Goal: Information Seeking & Learning: Learn about a topic

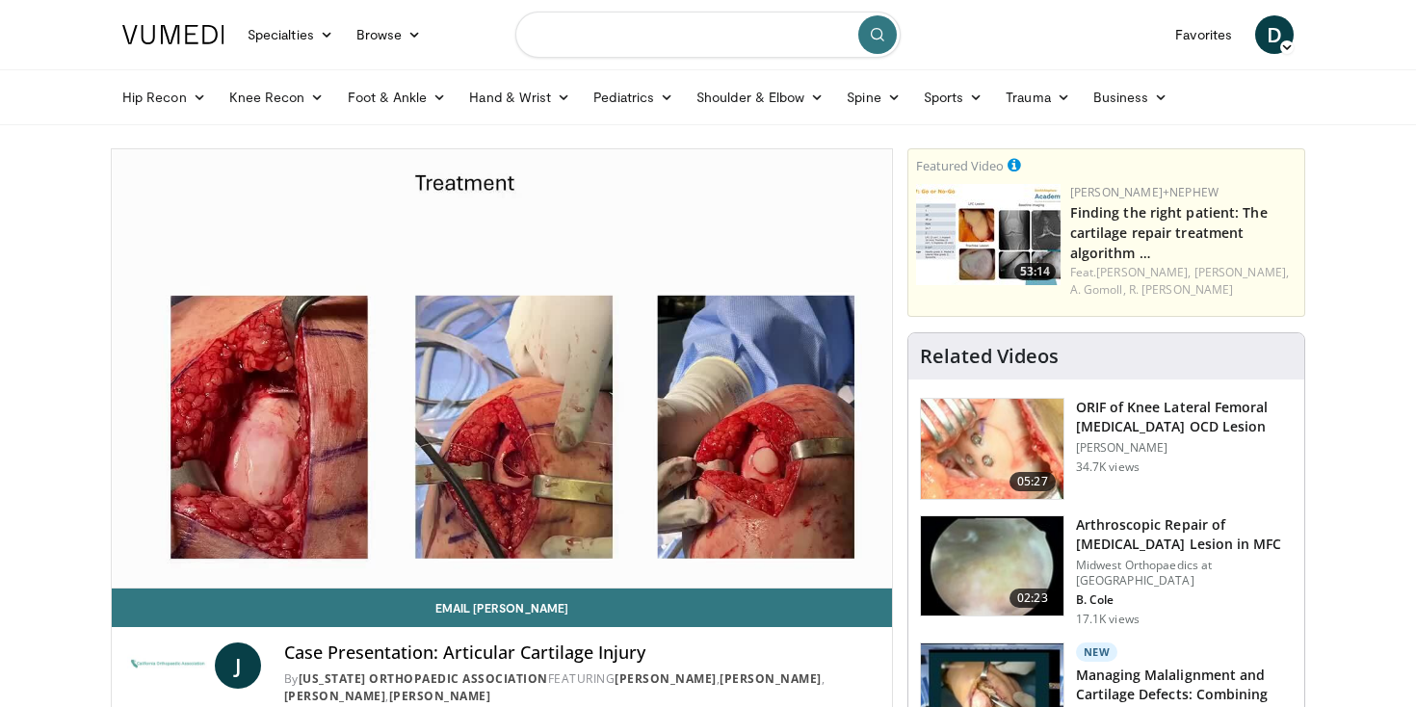
click at [629, 54] on input "Search topics, interventions" at bounding box center [707, 35] width 385 height 46
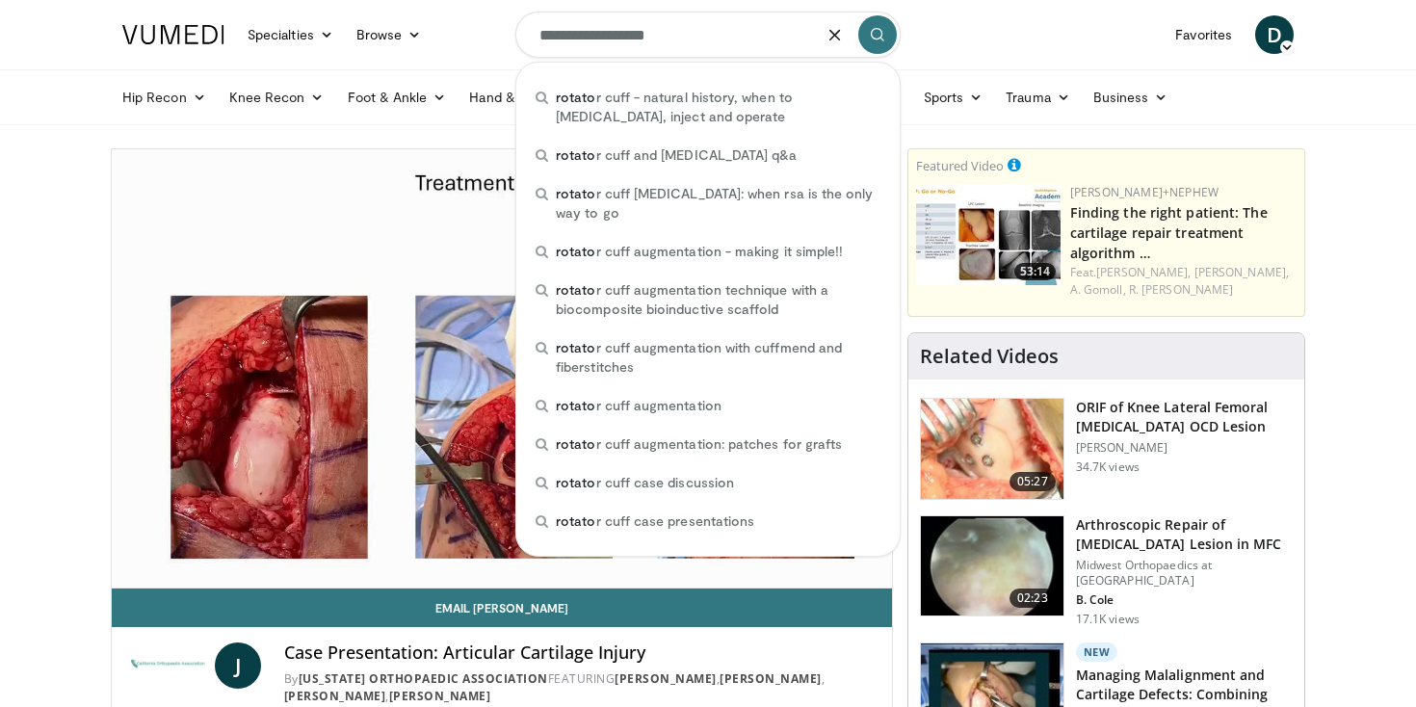
type input "**********"
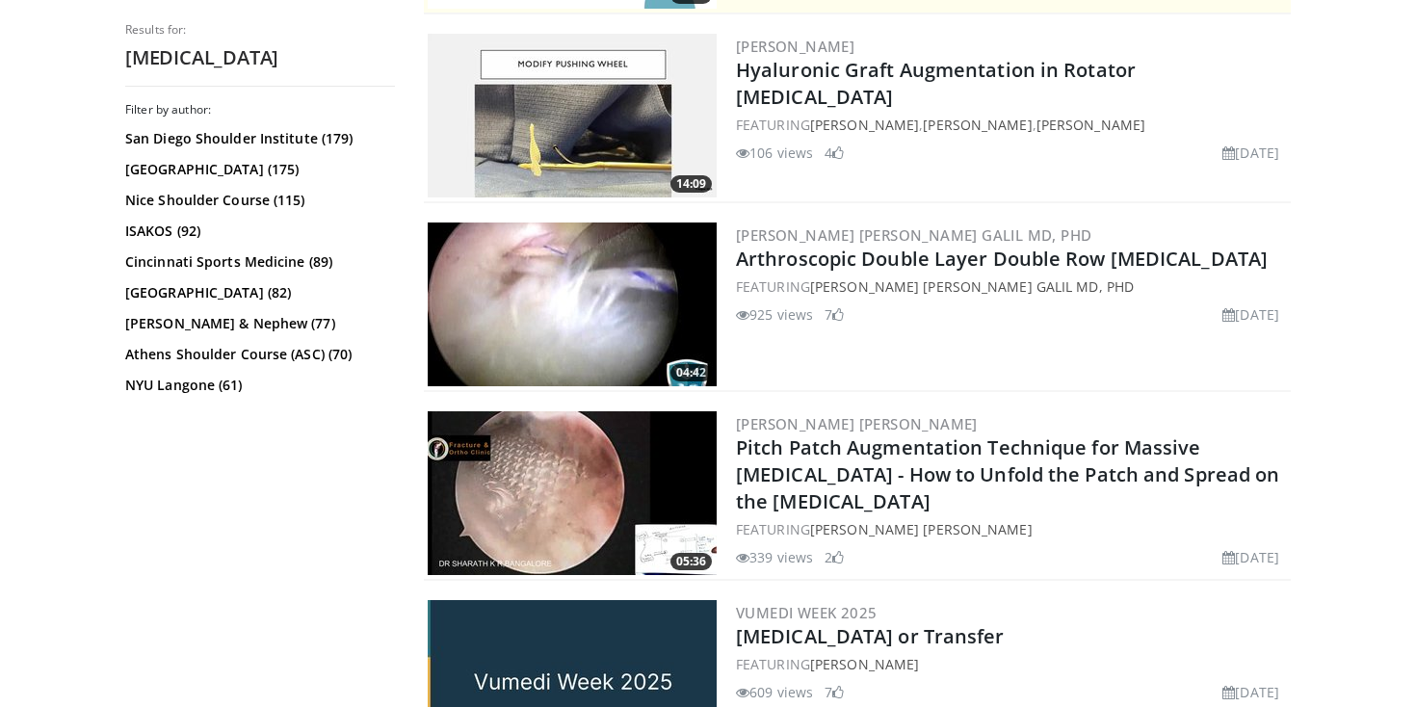
scroll to position [576, 0]
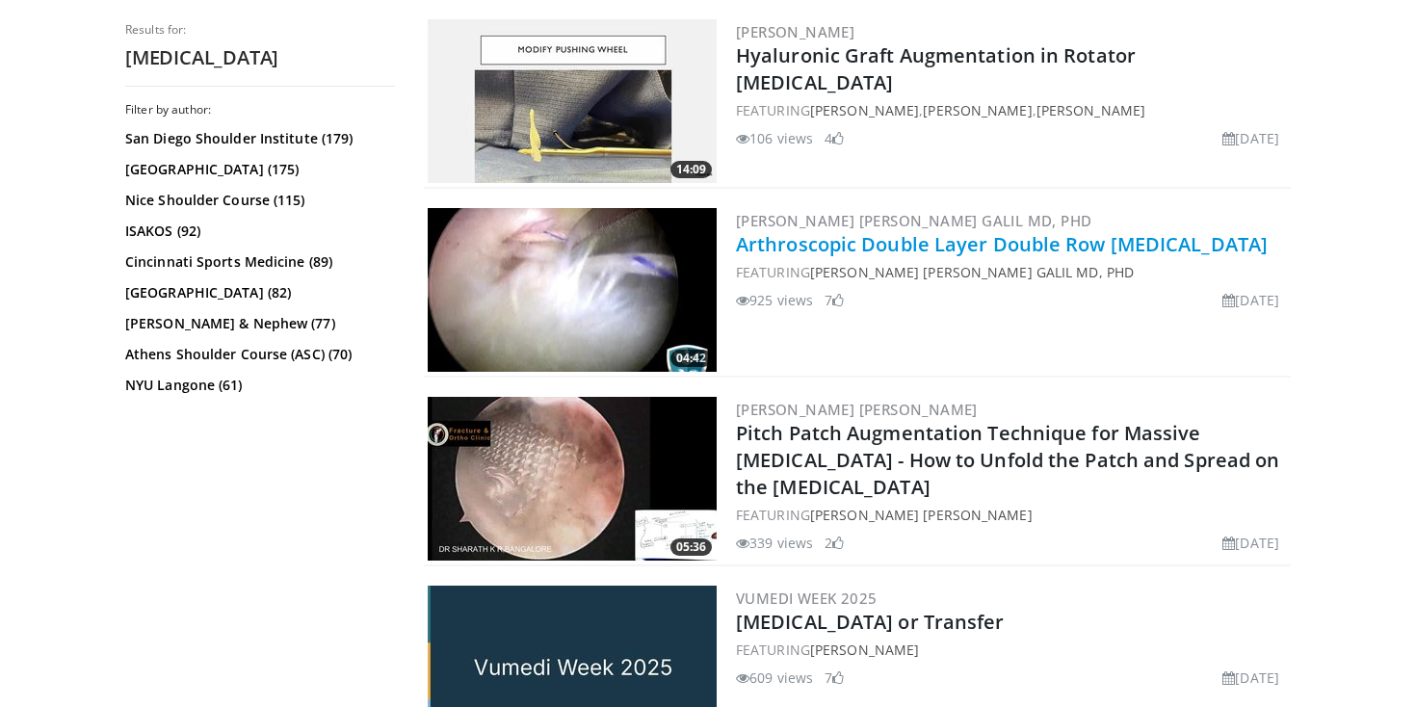
click at [913, 248] on link "Arthroscopic Double Layer Double Row Rotator Cuff Repair" at bounding box center [1002, 244] width 532 height 26
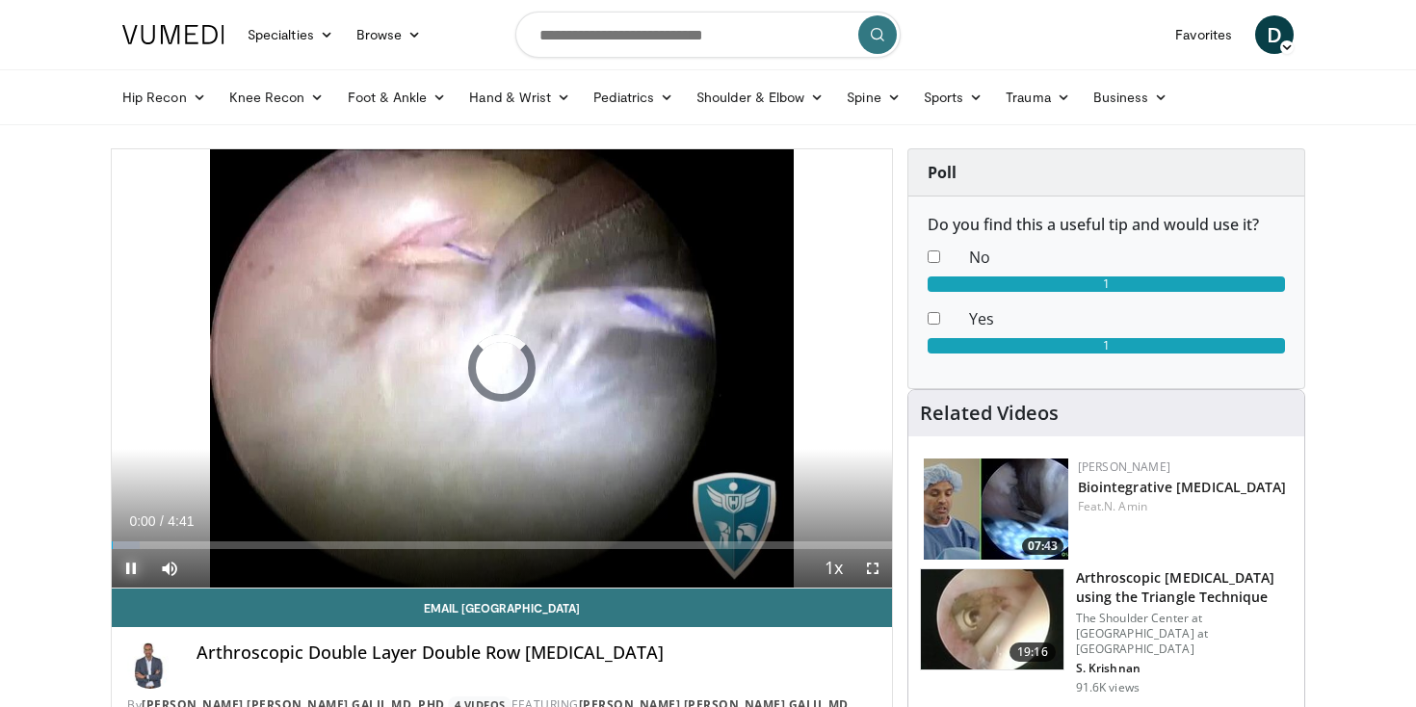
click at [129, 566] on span "Video Player" at bounding box center [131, 568] width 39 height 39
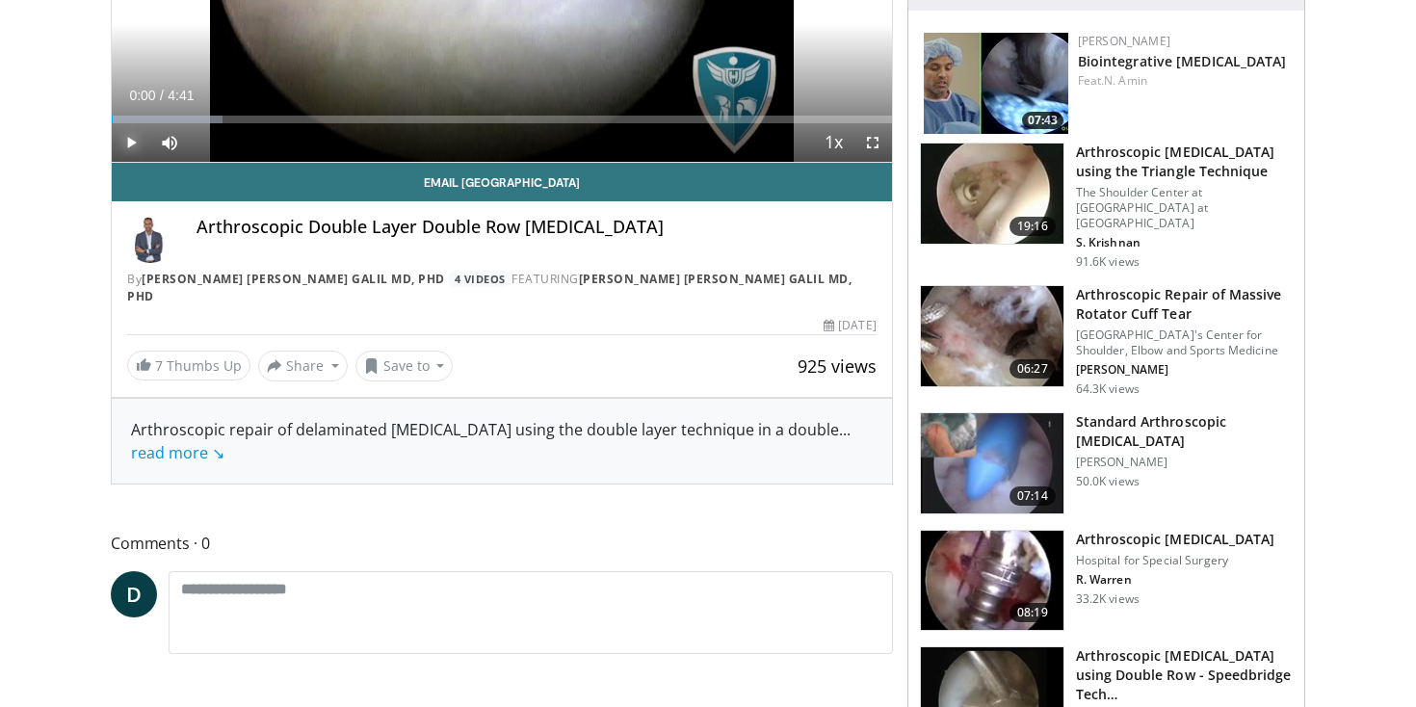
scroll to position [431, 0]
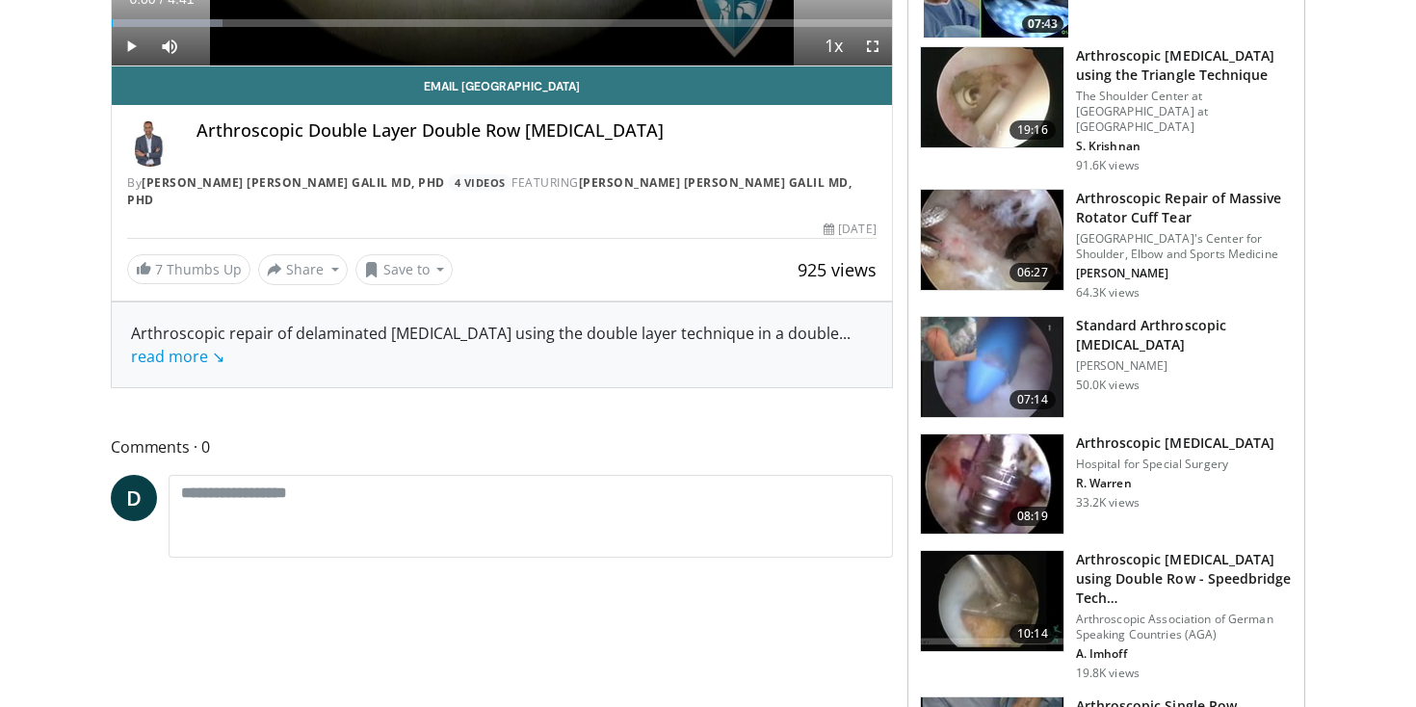
scroll to position [527, 0]
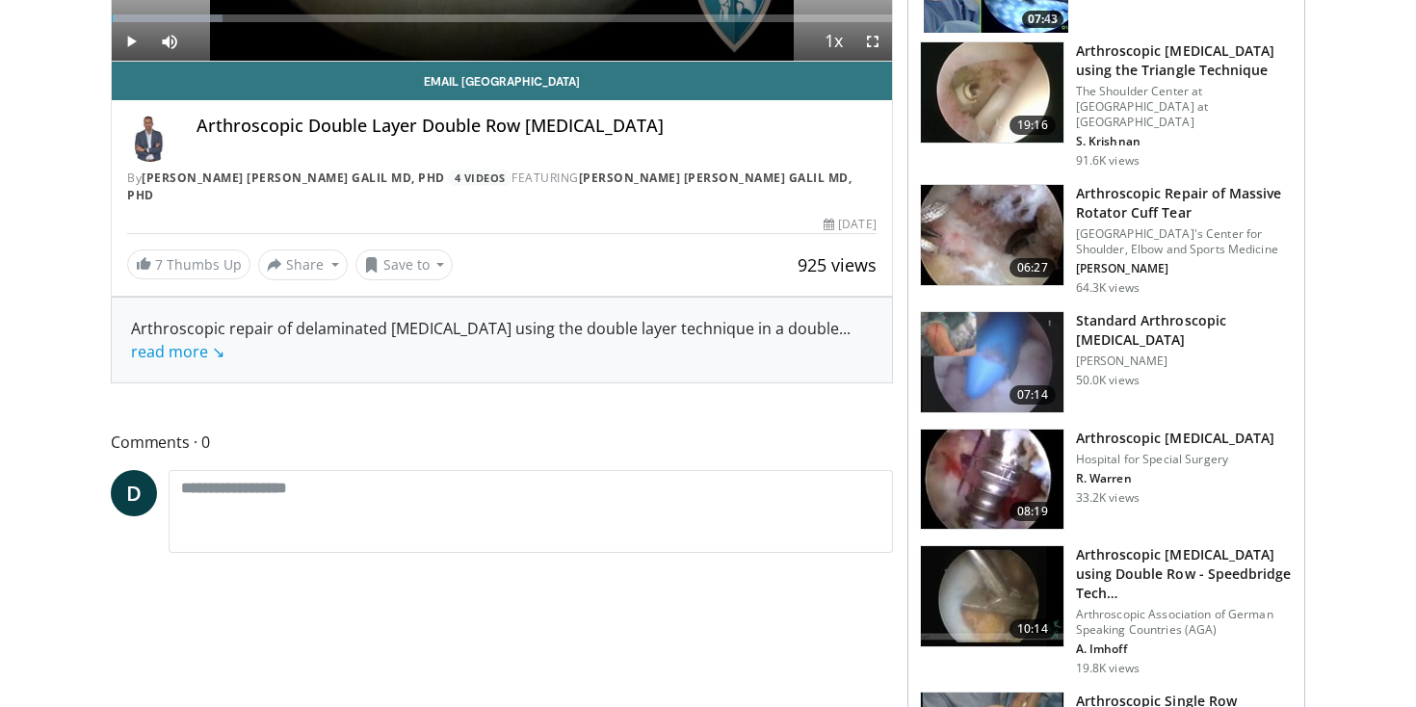
click at [1144, 429] on h3 "Arthroscopic [MEDICAL_DATA]" at bounding box center [1175, 438] width 199 height 19
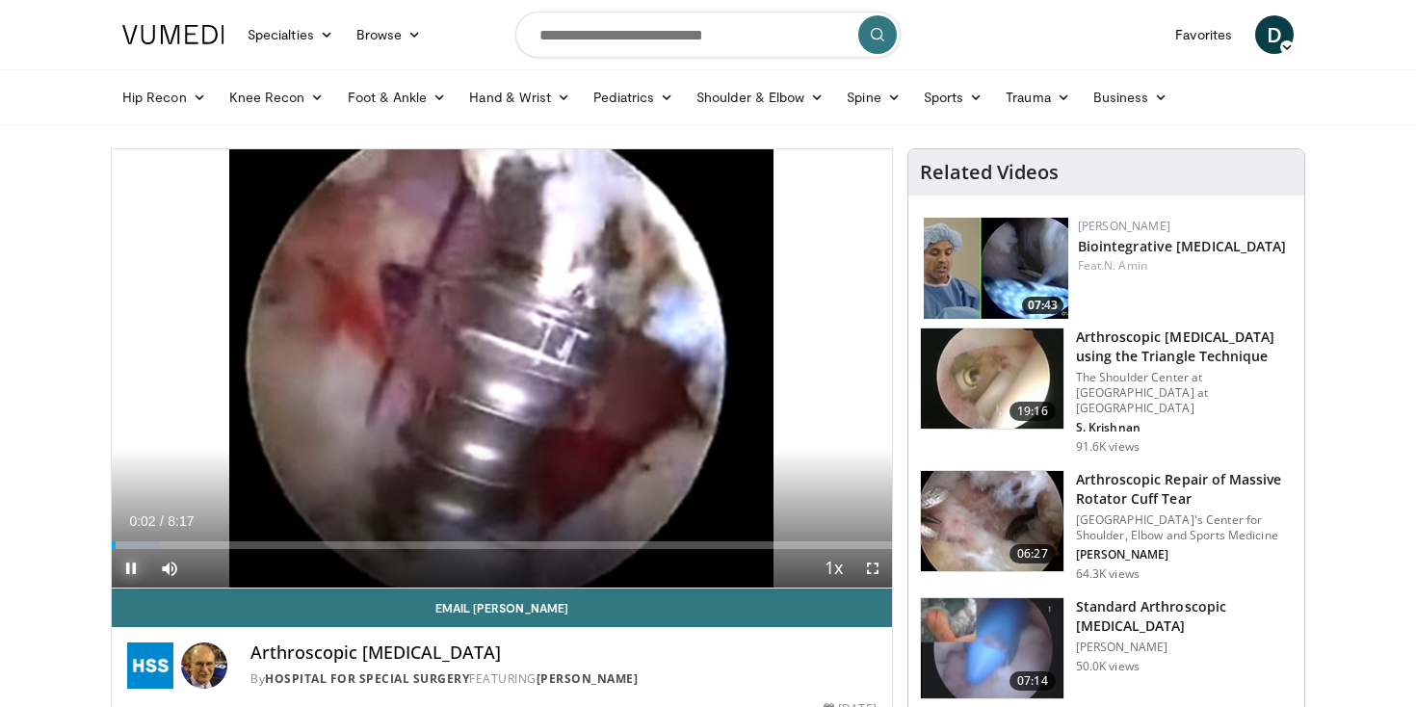
click at [137, 560] on span "Video Player" at bounding box center [131, 568] width 39 height 39
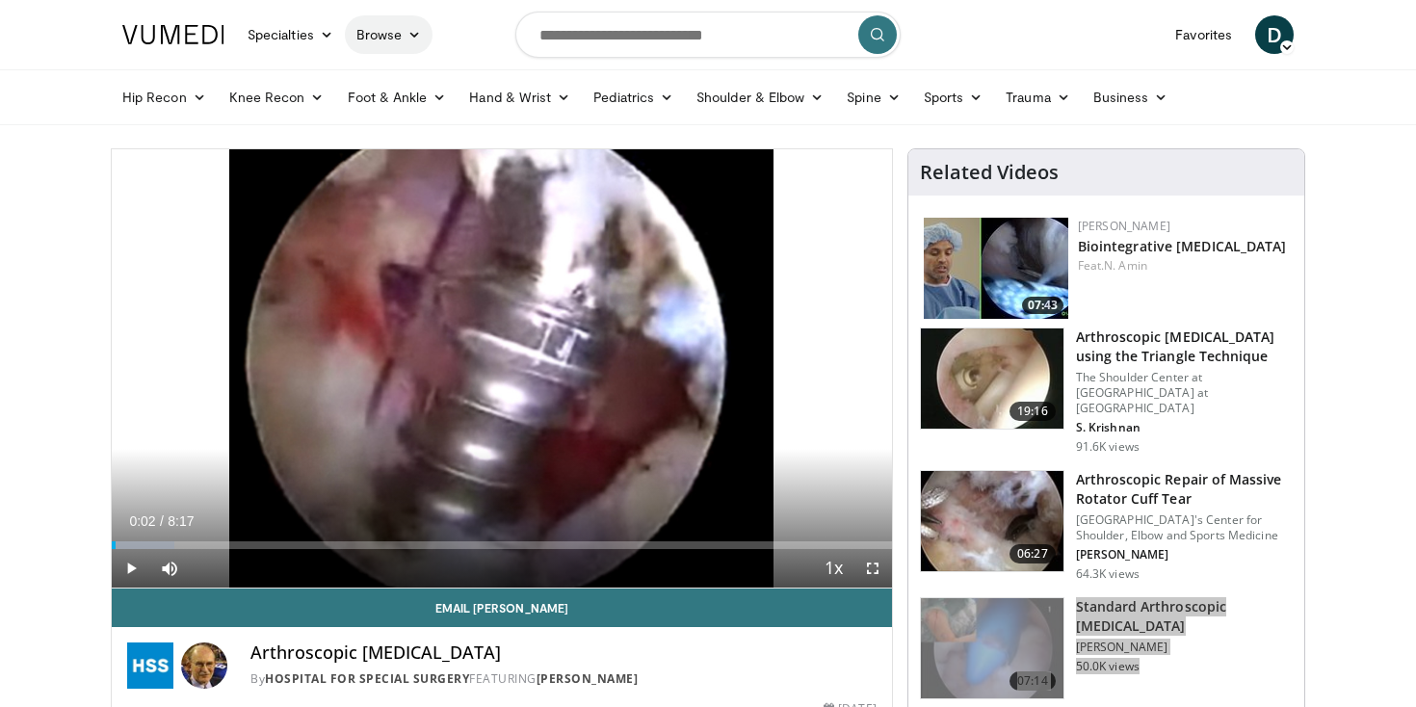
drag, startPoint x: 1137, startPoint y: 444, endPoint x: 358, endPoint y: 20, distance: 886.4
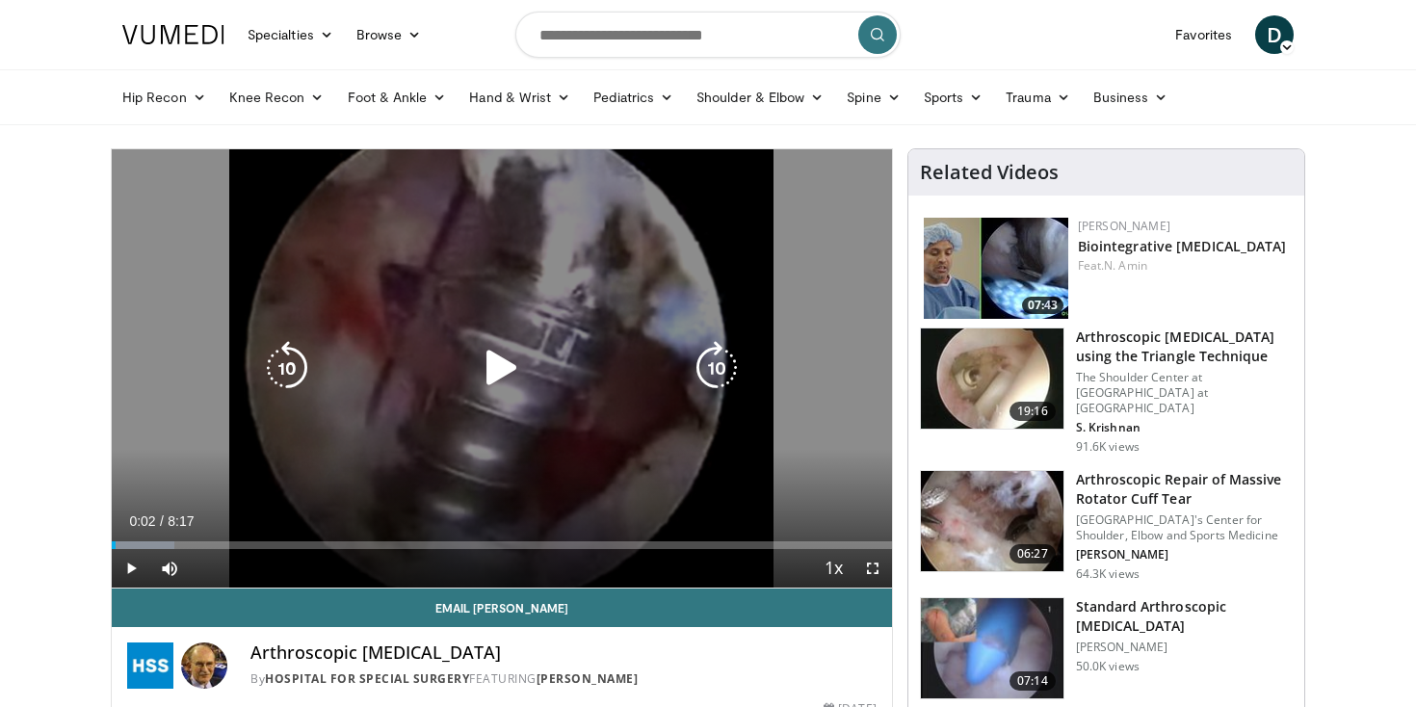
click at [567, 357] on div "Video Player" at bounding box center [502, 368] width 468 height 39
click at [514, 369] on icon "Video Player" at bounding box center [502, 368] width 54 height 54
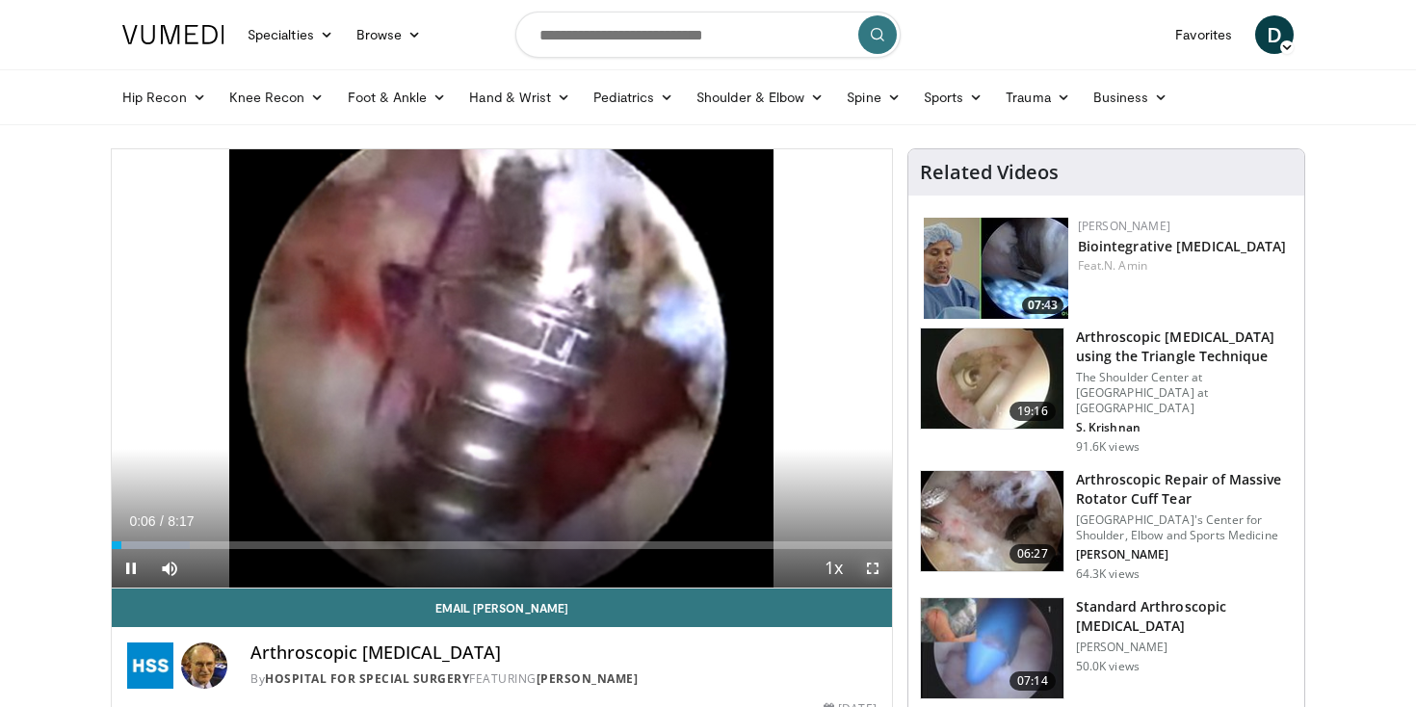
click at [866, 562] on span "Video Player" at bounding box center [873, 568] width 39 height 39
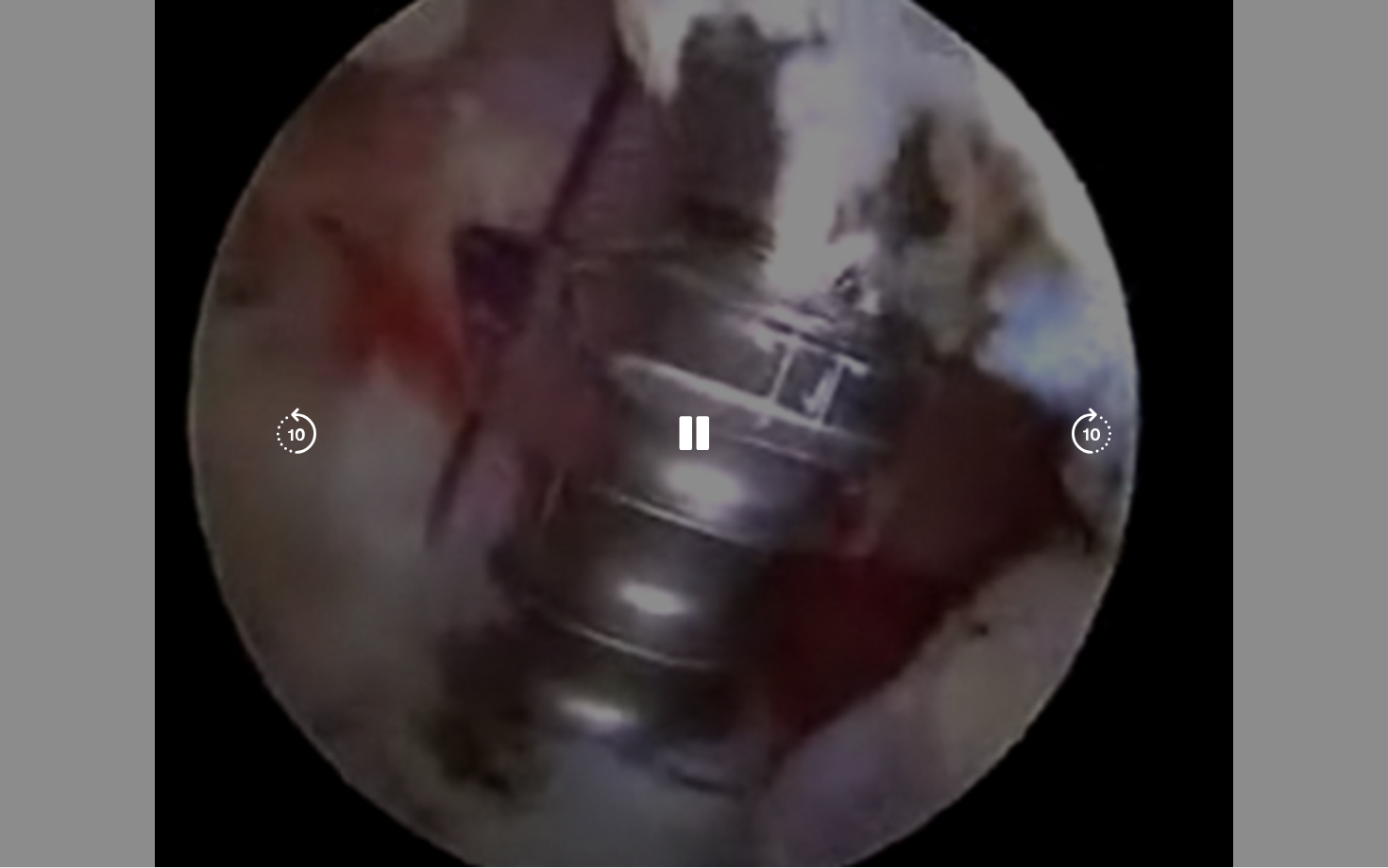
click at [724, 563] on div "10 seconds Tap to unmute" at bounding box center [694, 433] width 1388 height 867
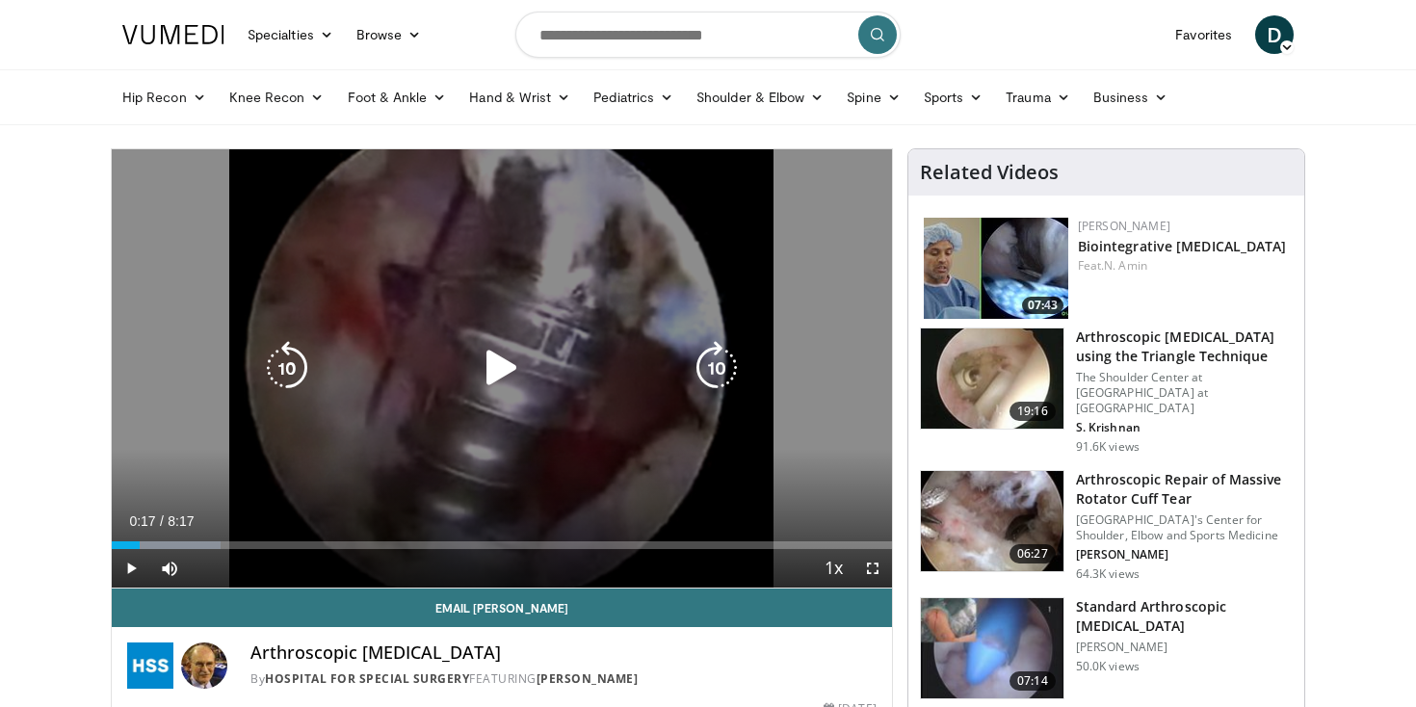
click at [529, 337] on div "10 seconds Tap to unmute" at bounding box center [502, 368] width 780 height 438
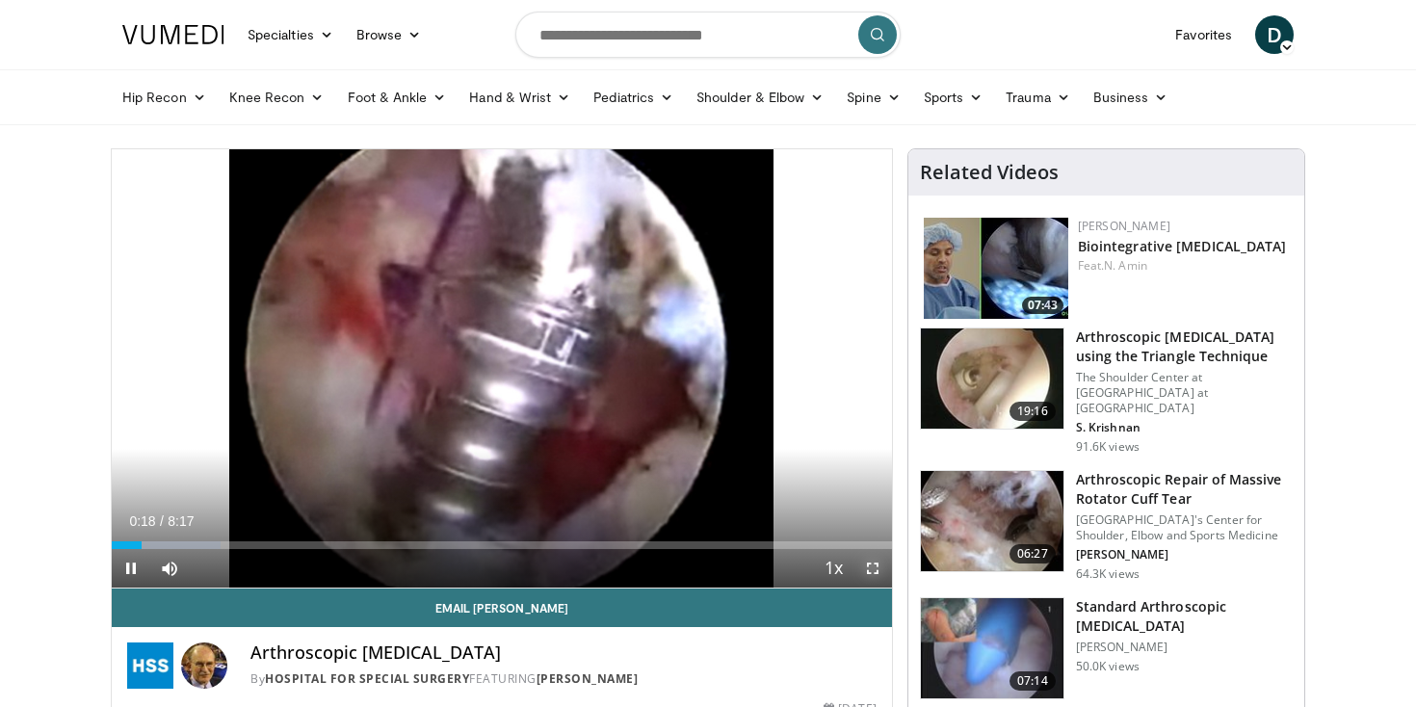
click at [877, 580] on span "Video Player" at bounding box center [873, 568] width 39 height 39
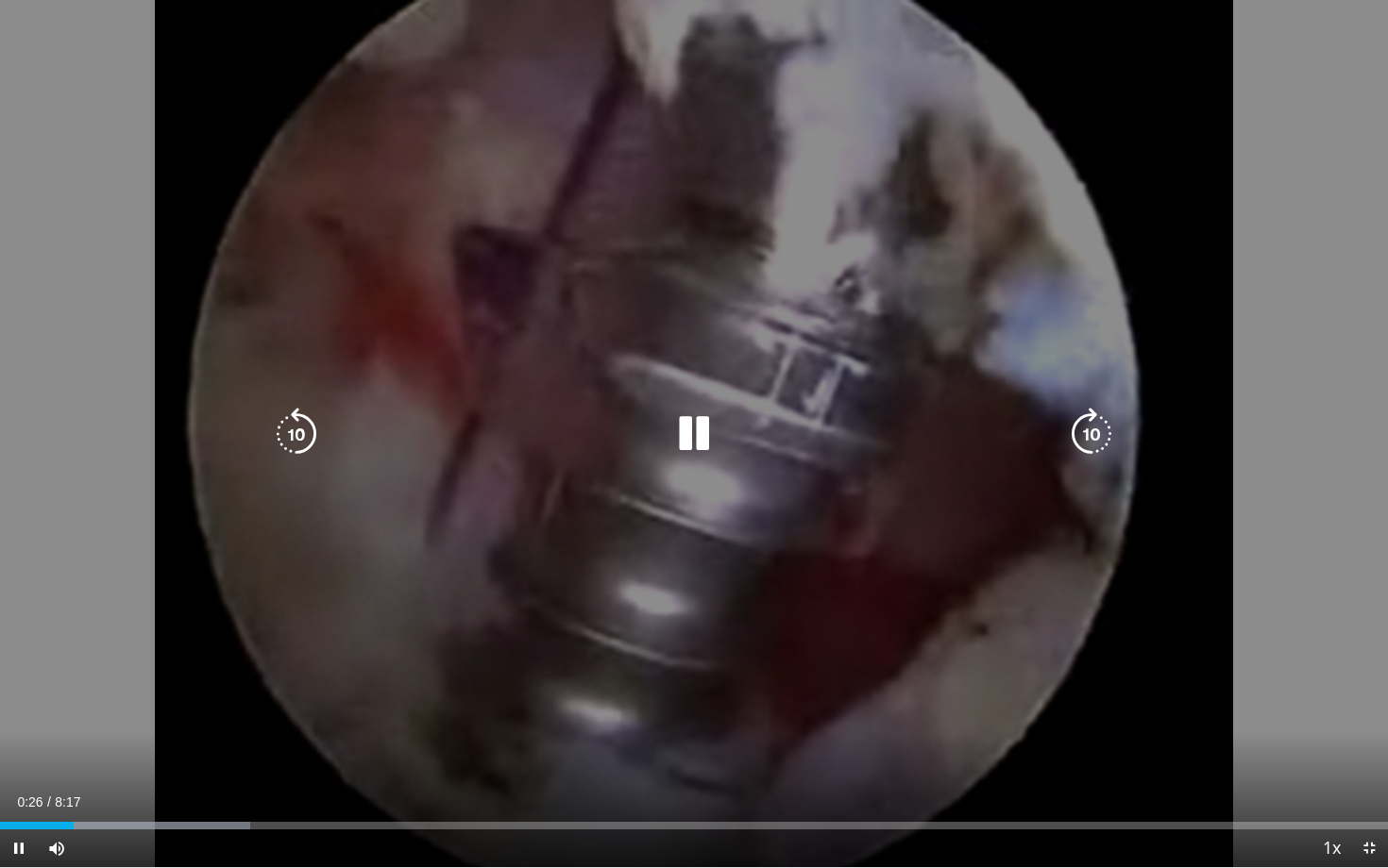
click at [1108, 430] on icon "Video Player" at bounding box center [1092, 434] width 53 height 53
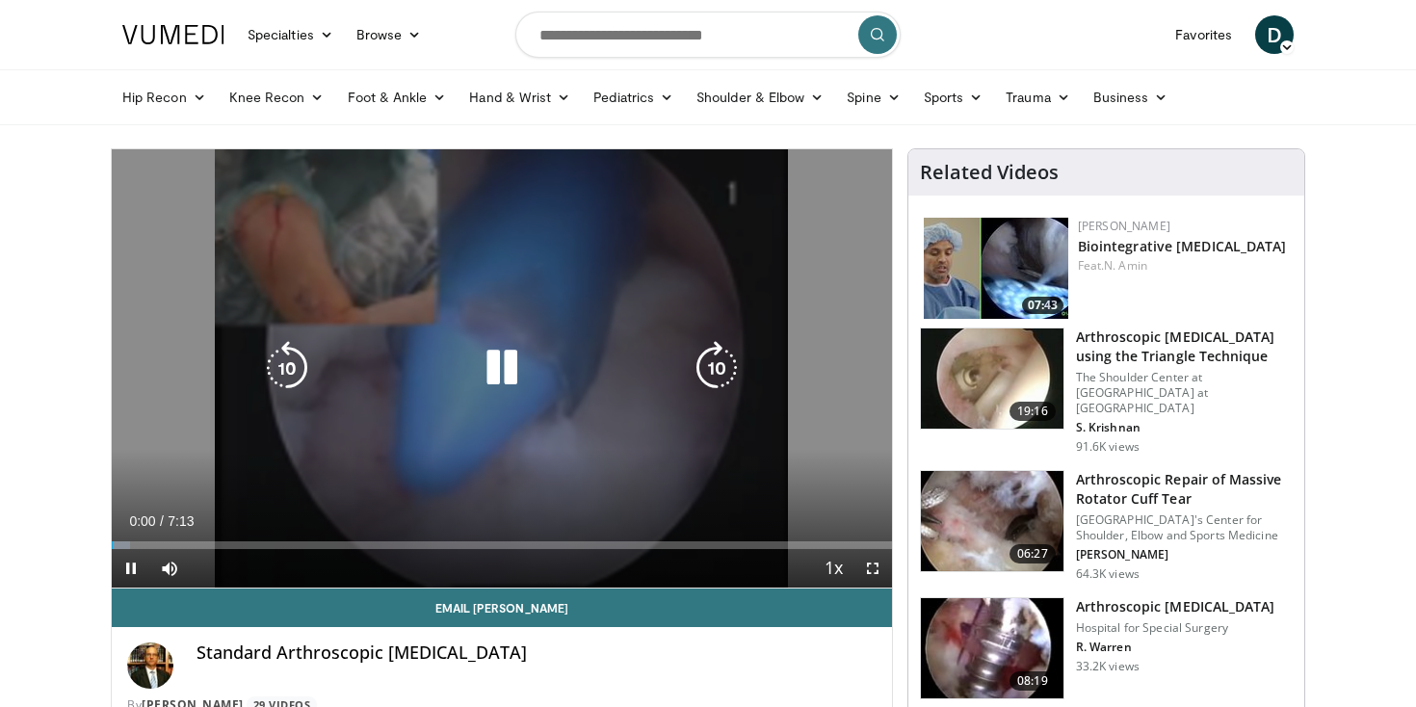
click at [480, 389] on icon "Video Player" at bounding box center [502, 368] width 54 height 54
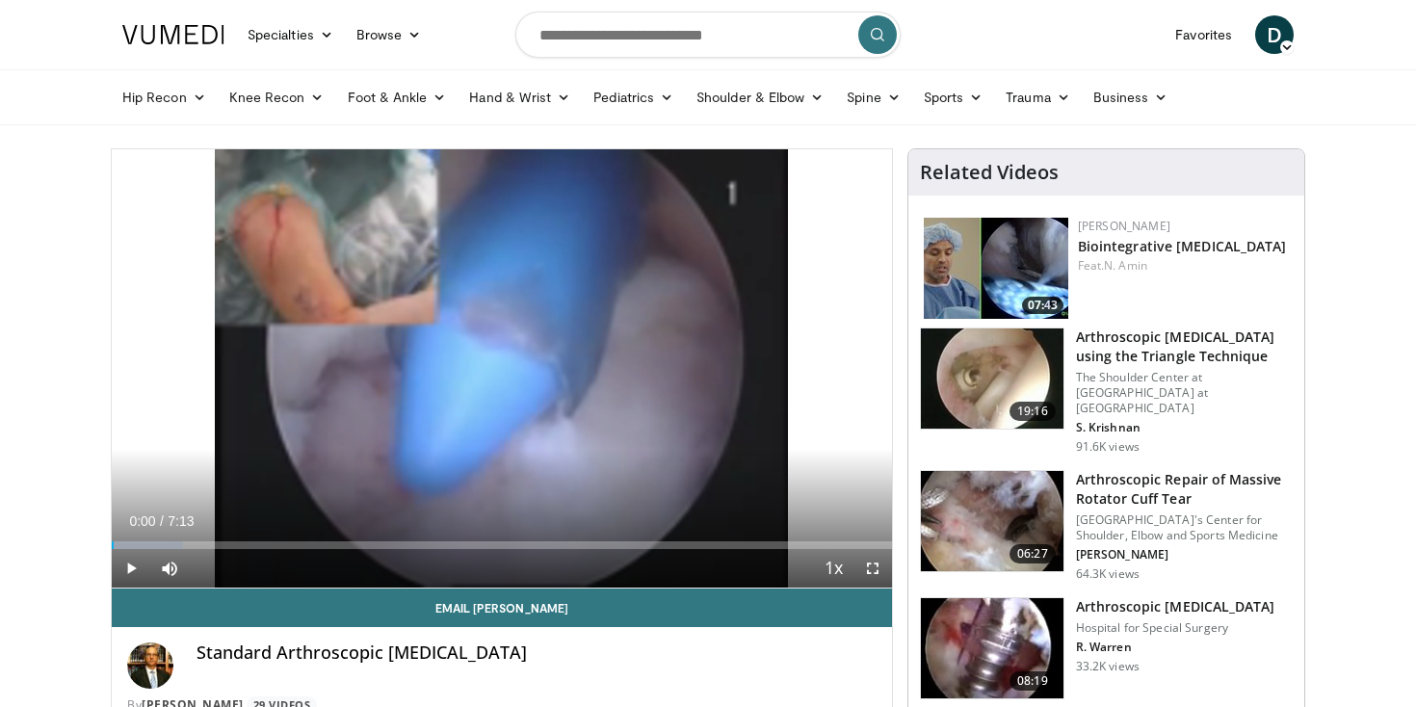
click at [484, 297] on div "10 seconds Tap to unmute" at bounding box center [502, 368] width 780 height 438
click at [881, 568] on span "Video Player" at bounding box center [873, 568] width 39 height 39
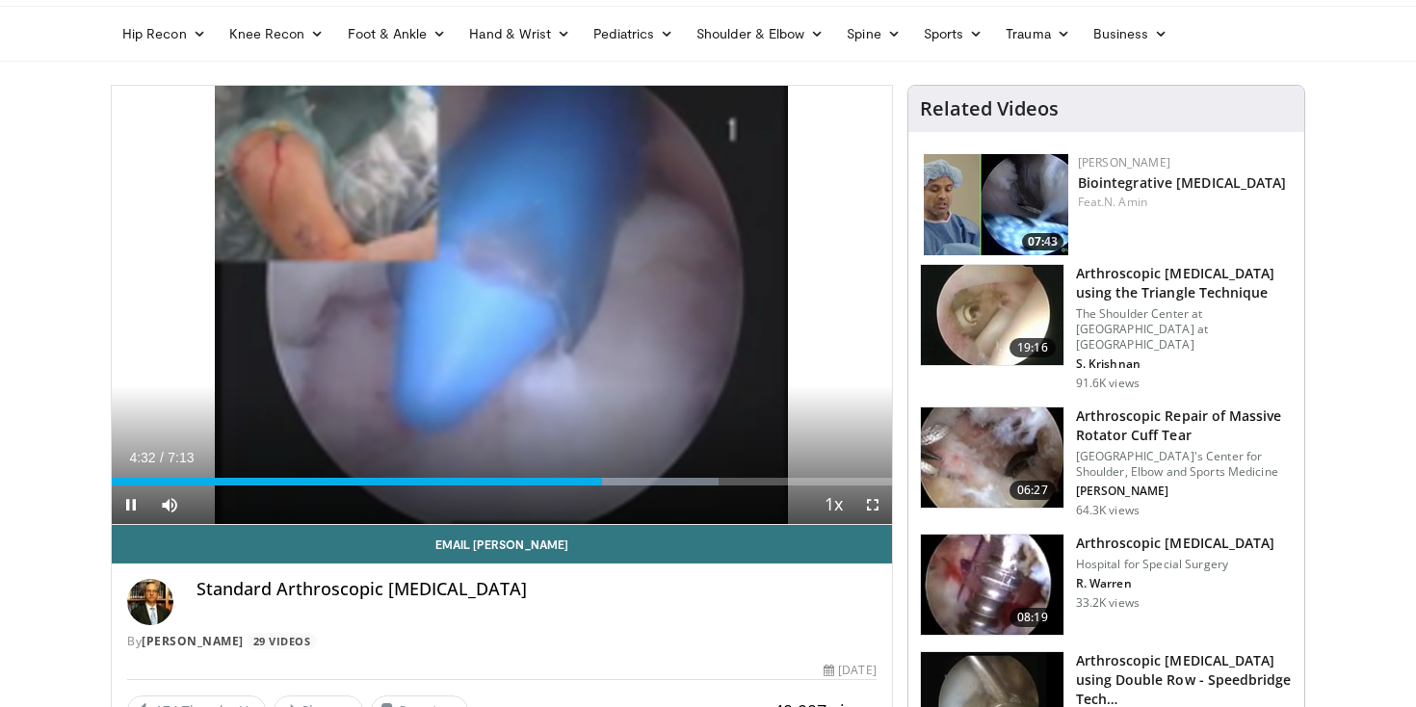
scroll to position [9, 0]
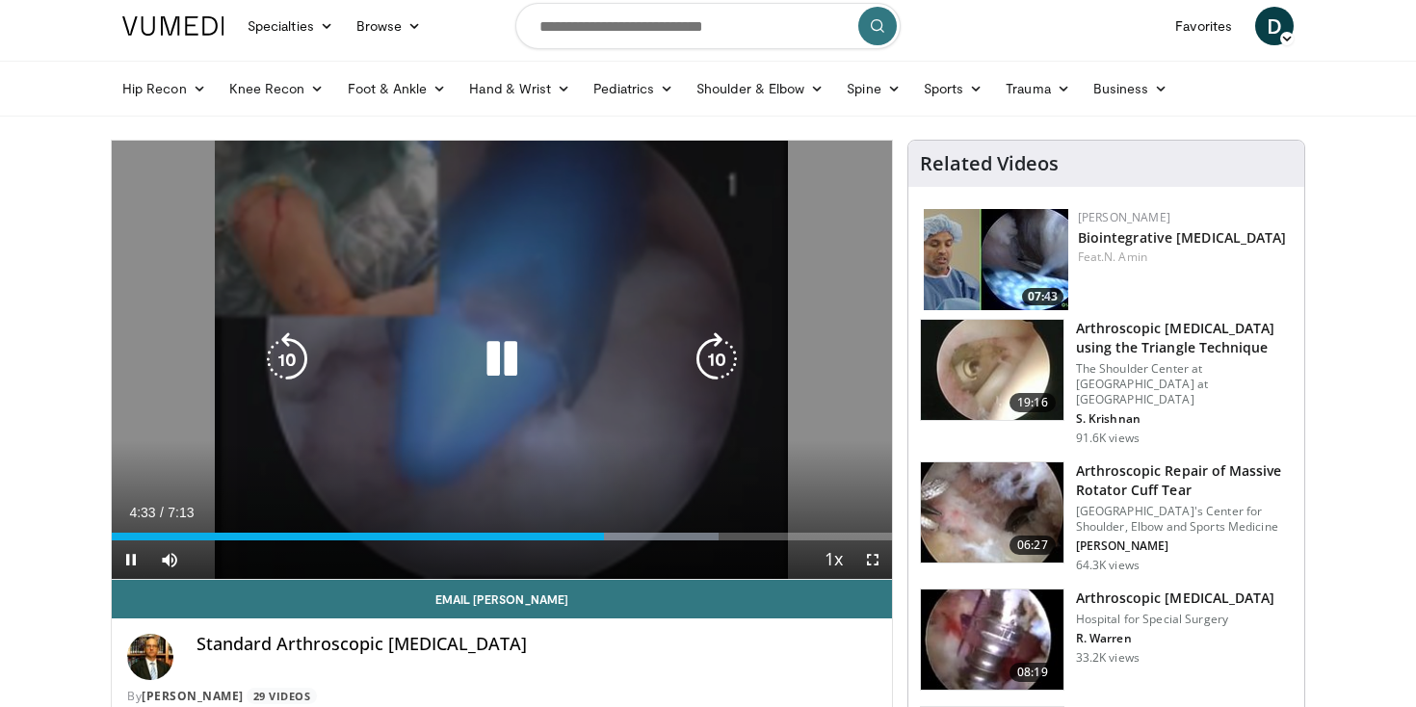
click at [519, 373] on icon "Video Player" at bounding box center [502, 359] width 54 height 54
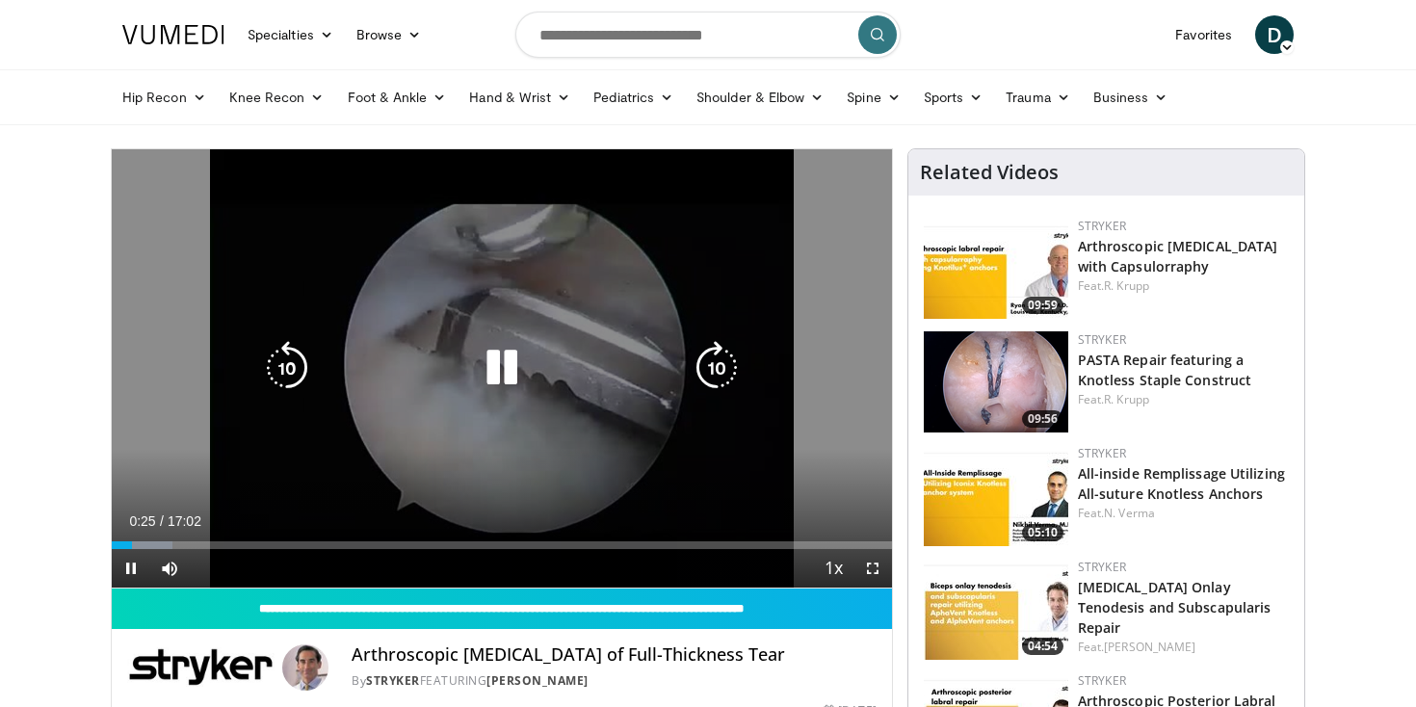
click at [498, 357] on icon "Video Player" at bounding box center [502, 368] width 54 height 54
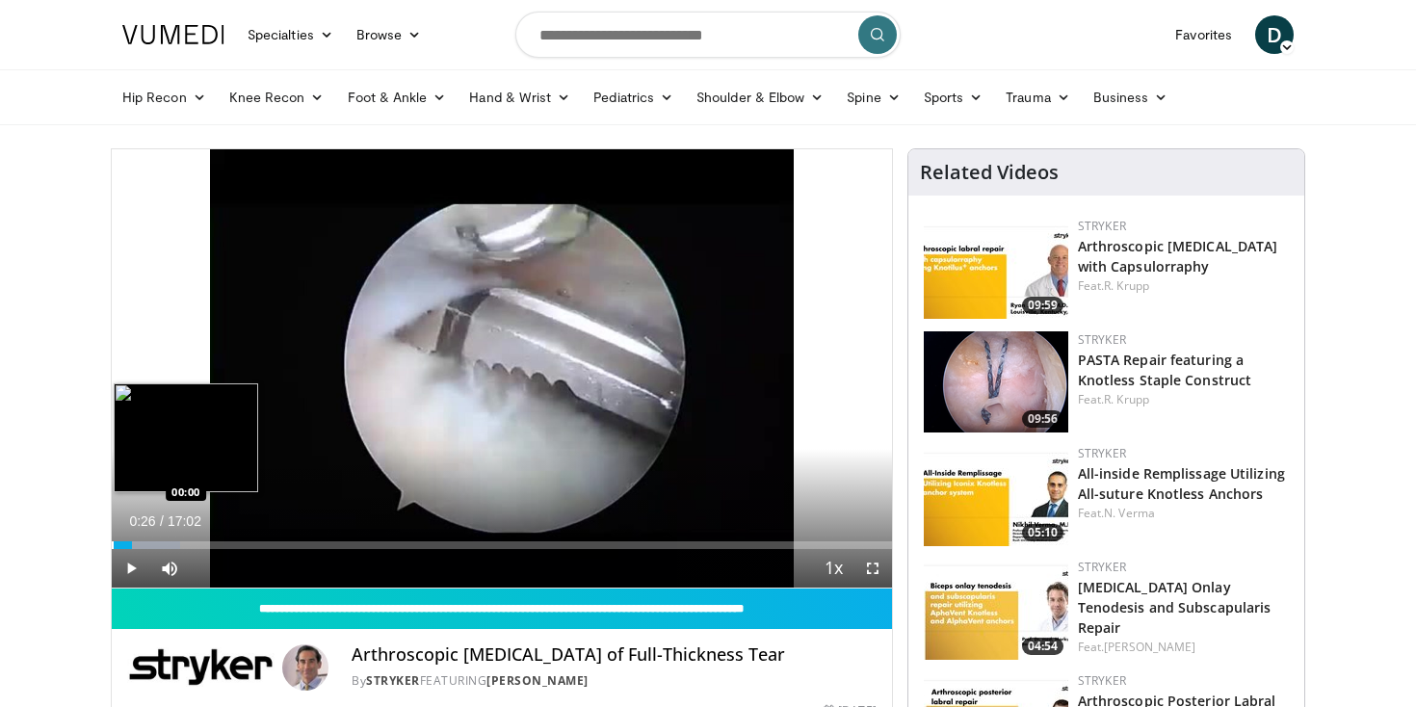
click at [114, 544] on div "Progress Bar" at bounding box center [113, 545] width 2 height 8
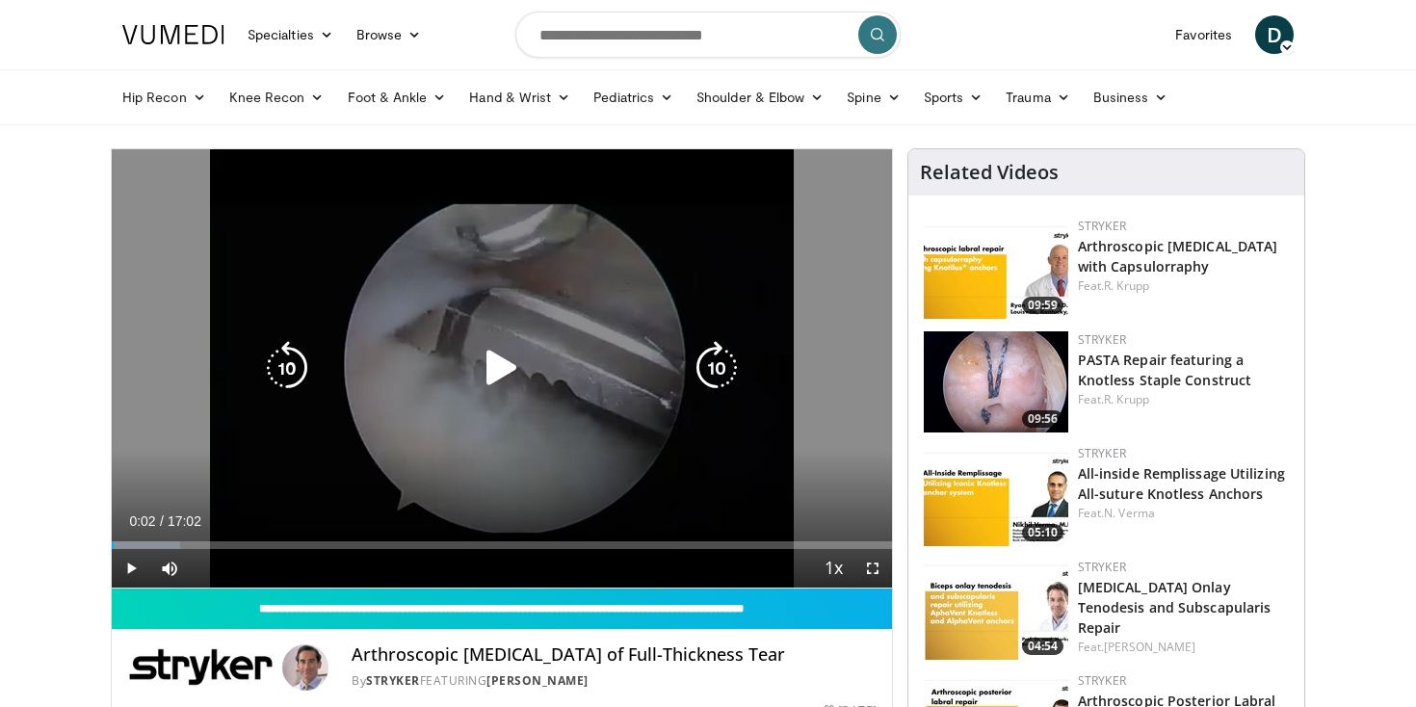
click at [503, 359] on icon "Video Player" at bounding box center [502, 368] width 54 height 54
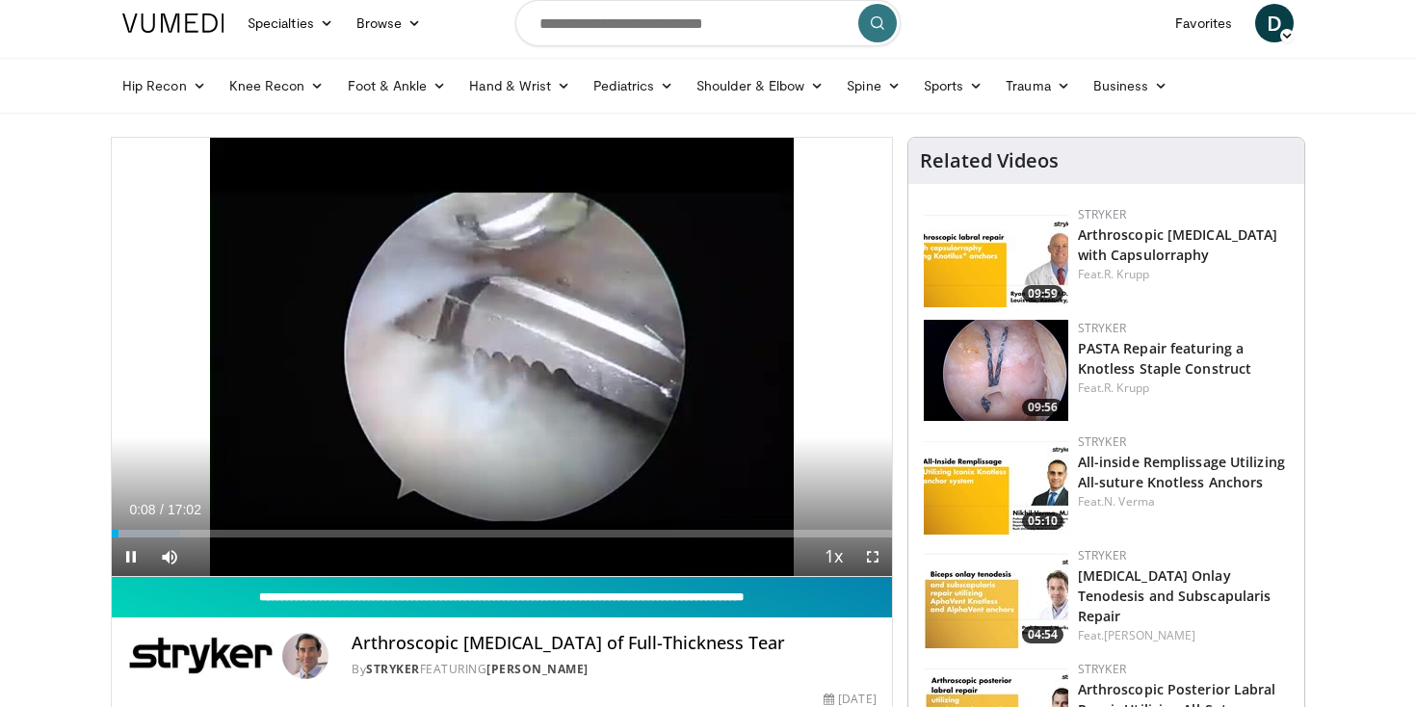
scroll to position [11, 0]
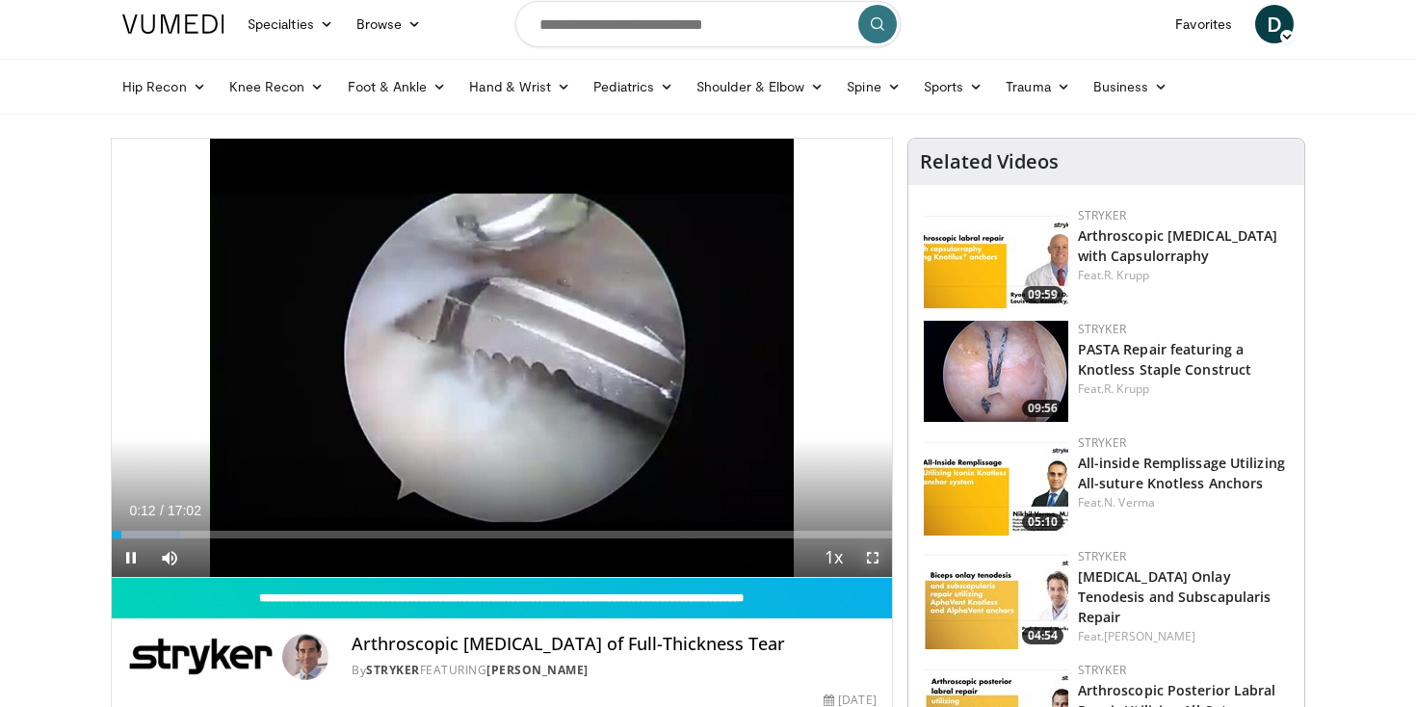
click at [868, 556] on span "Video Player" at bounding box center [873, 558] width 39 height 39
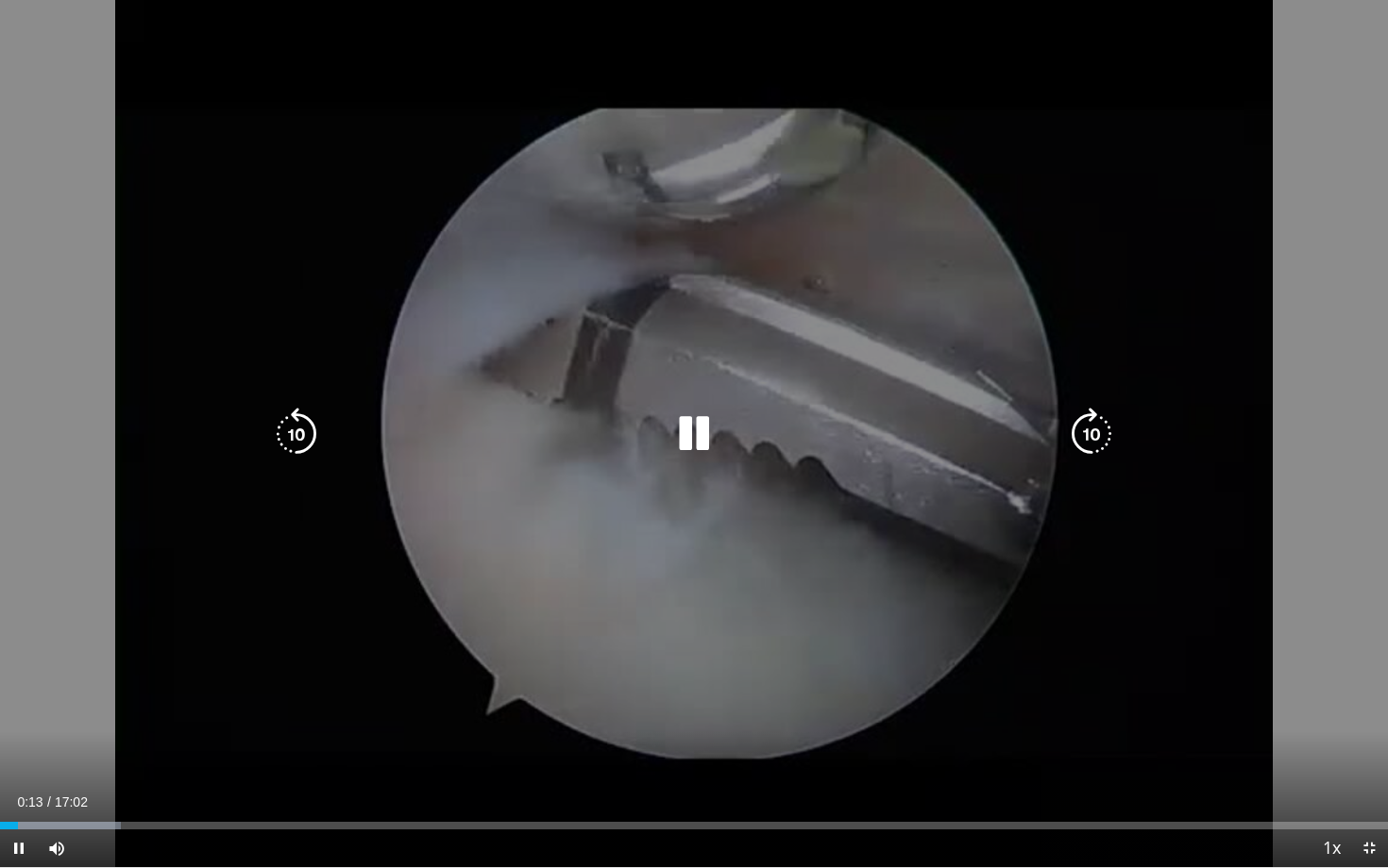
click at [643, 426] on div "Video Player" at bounding box center [694, 434] width 833 height 38
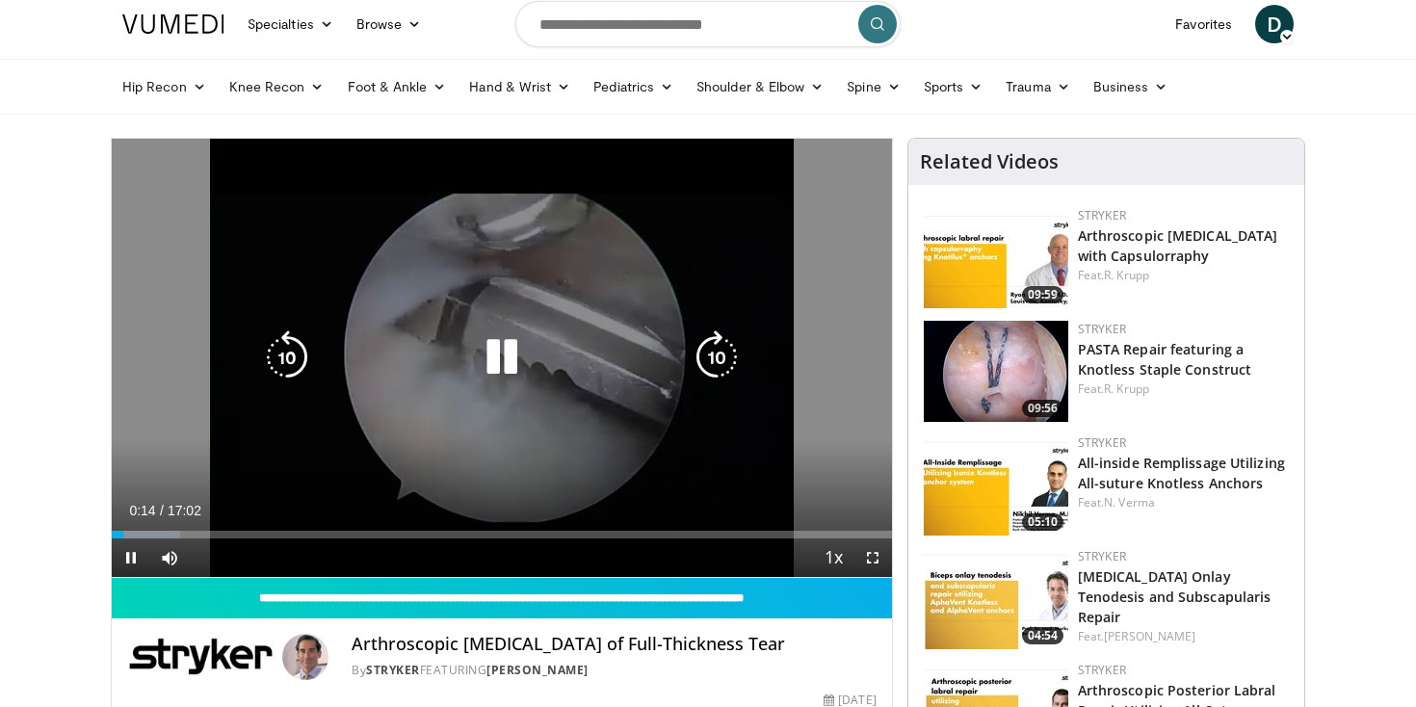
click at [501, 354] on icon "Video Player" at bounding box center [502, 357] width 54 height 54
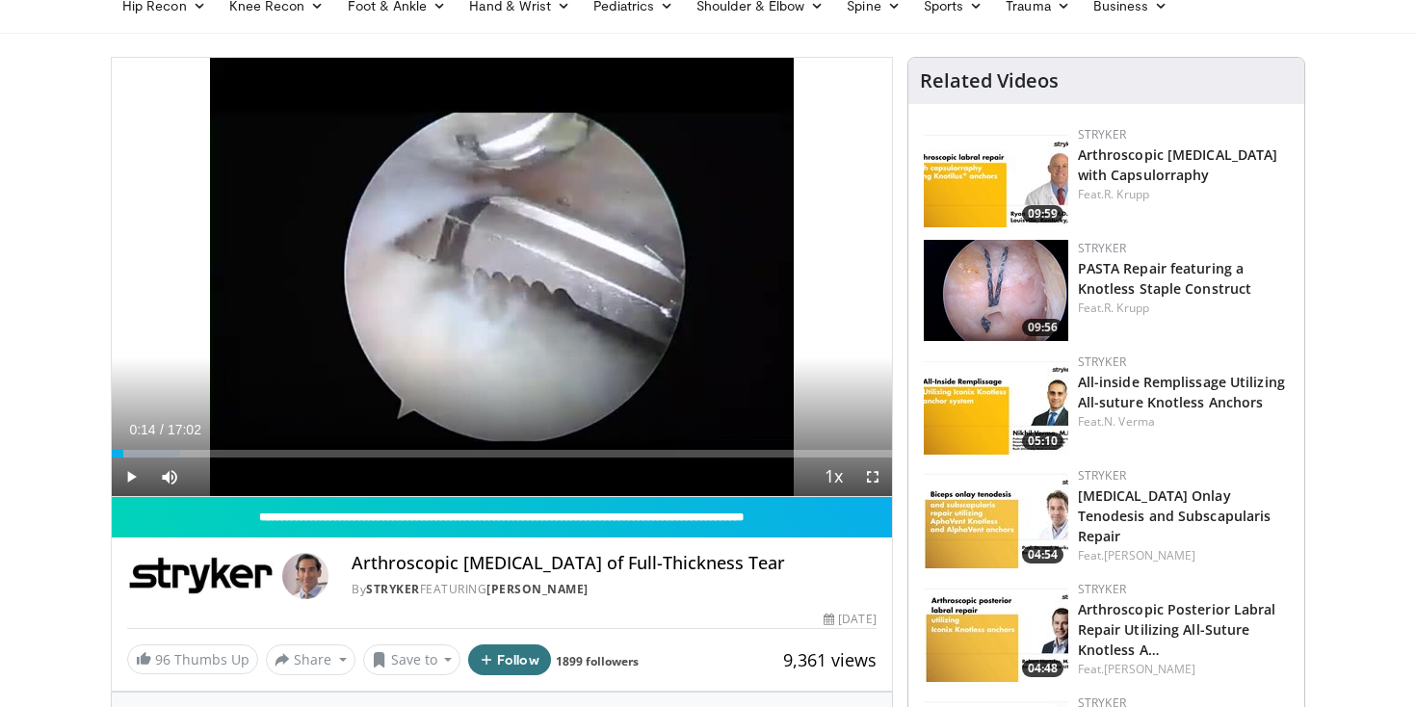
scroll to position [0, 0]
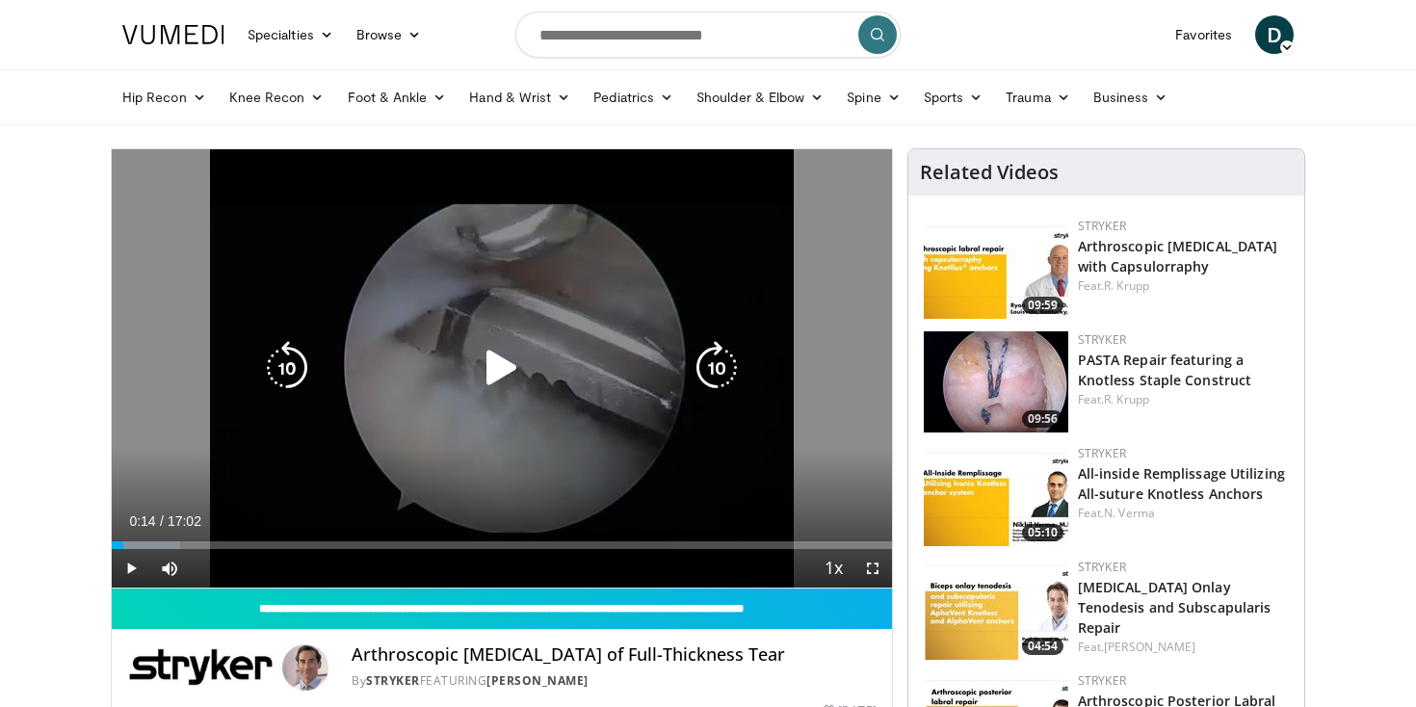
click at [468, 361] on div "Video Player" at bounding box center [502, 368] width 468 height 39
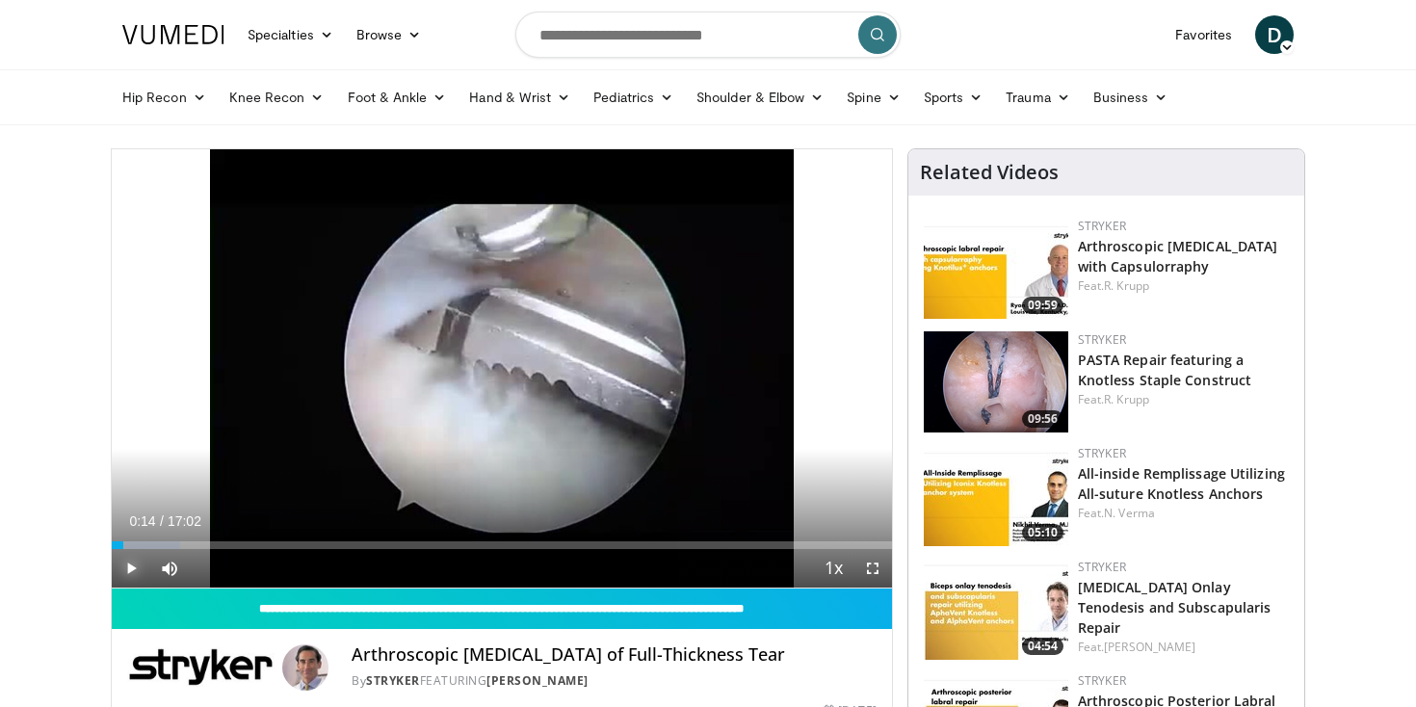
click at [126, 571] on span "Video Player" at bounding box center [131, 568] width 39 height 39
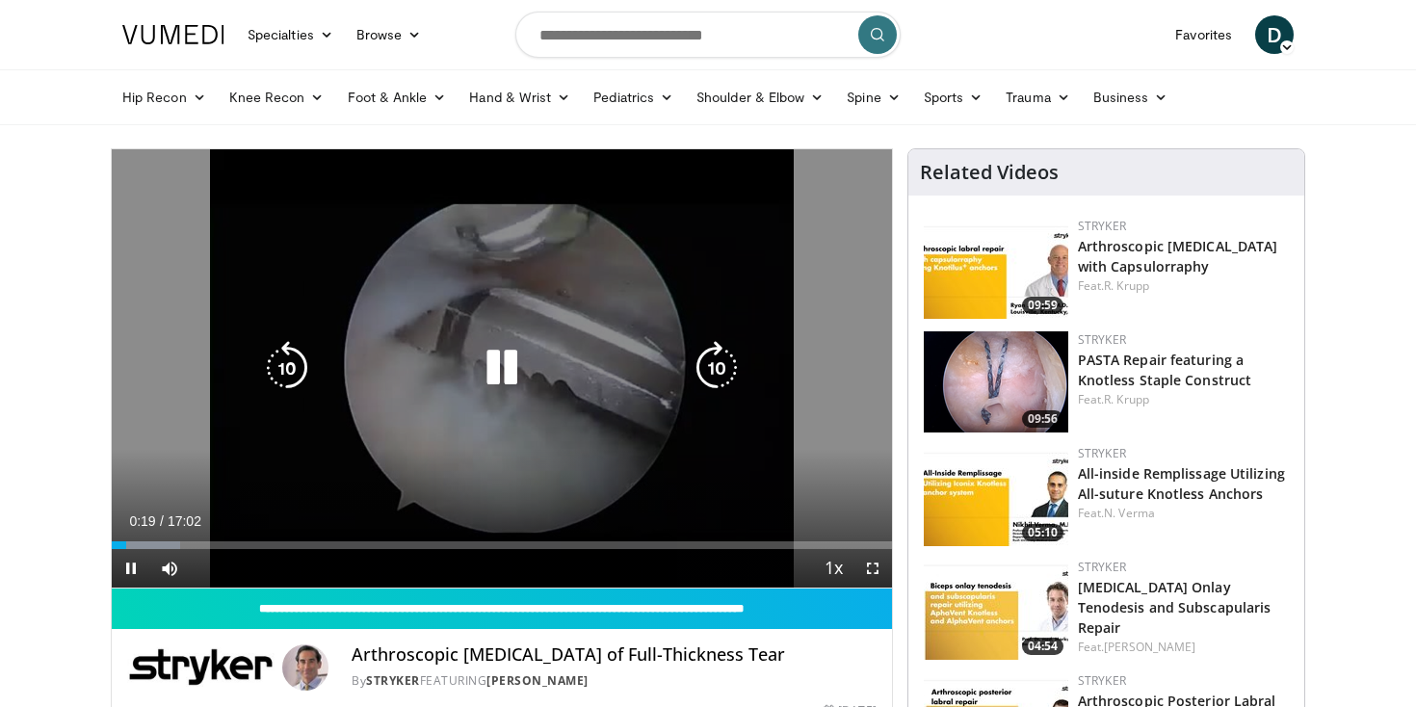
click at [492, 363] on icon "Video Player" at bounding box center [502, 368] width 54 height 54
